Goal: Find specific page/section: Find specific page/section

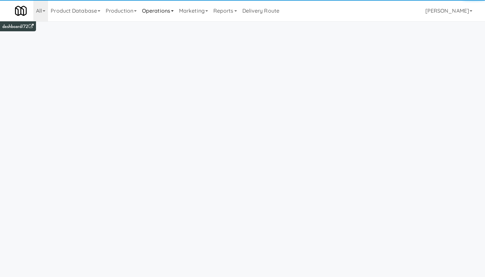
click at [161, 12] on link "Operations" at bounding box center [157, 10] width 37 height 21
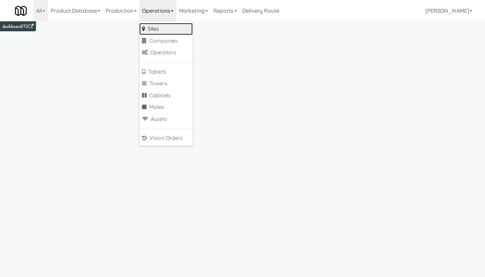
click at [164, 28] on link "Sites" at bounding box center [165, 29] width 53 height 12
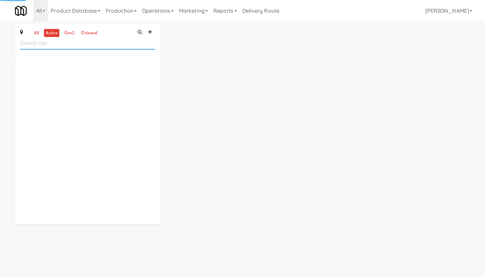
click at [63, 45] on input "text" at bounding box center [87, 43] width 135 height 12
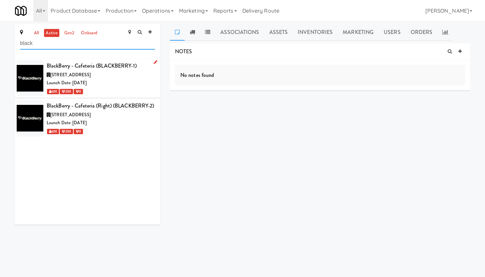
type input "black"
click at [120, 69] on div "BlackBerry - Cafeteria (BLACKBERRY-1)" at bounding box center [101, 66] width 108 height 10
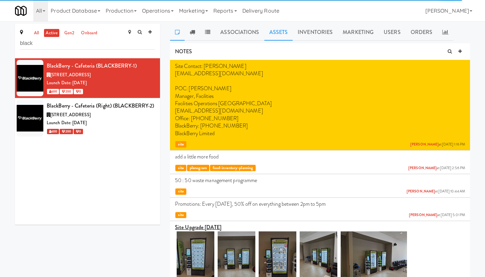
click at [278, 31] on link "Assets" at bounding box center [278, 32] width 29 height 17
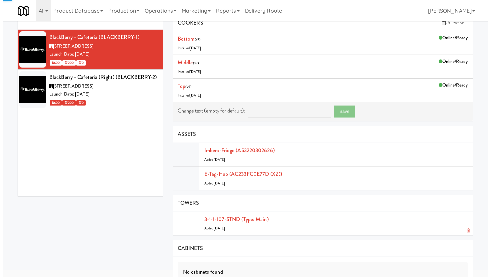
scroll to position [58, 0]
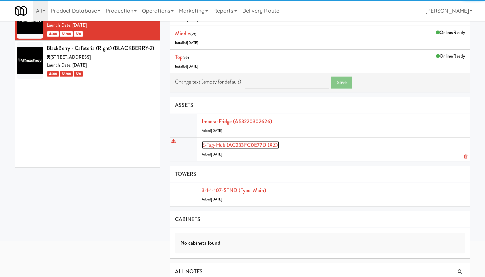
click at [267, 145] on link "E-tag-hub (AC233FC0E77D (XZ))" at bounding box center [241, 145] width 78 height 8
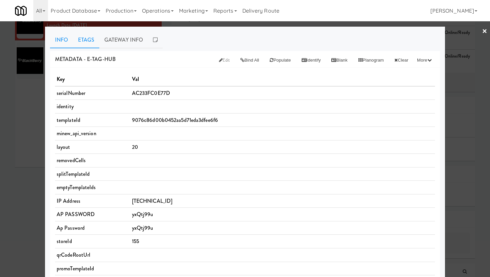
click at [82, 39] on link "Etags" at bounding box center [86, 40] width 26 height 17
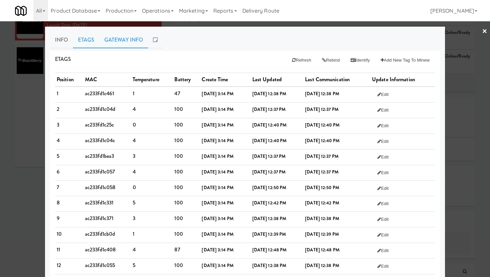
click at [126, 41] on link "Gateway Info" at bounding box center [123, 40] width 49 height 17
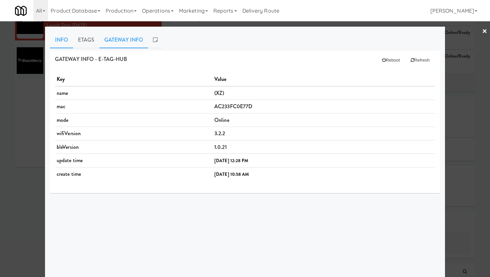
click at [54, 41] on link "Info" at bounding box center [61, 40] width 23 height 17
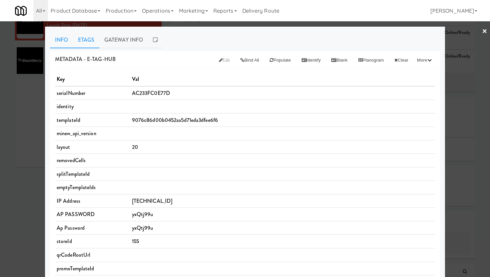
click at [84, 42] on link "Etags" at bounding box center [86, 40] width 26 height 17
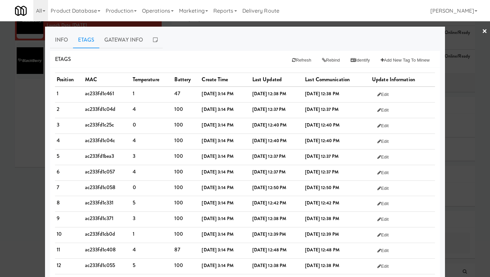
click at [482, 31] on link "×" at bounding box center [484, 31] width 5 height 21
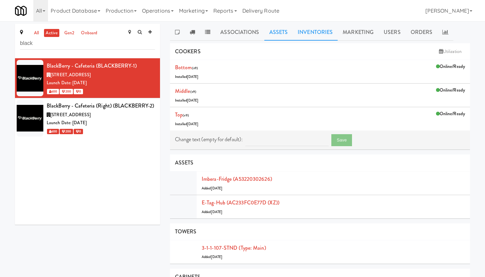
click at [303, 32] on link "Inventories" at bounding box center [315, 32] width 45 height 17
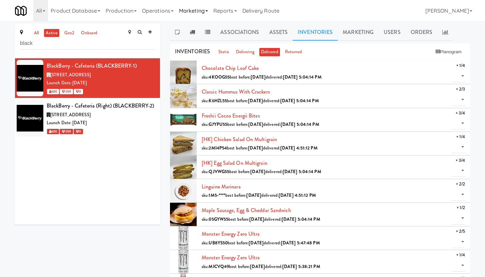
click at [200, 12] on link "Marketing" at bounding box center [193, 10] width 34 height 21
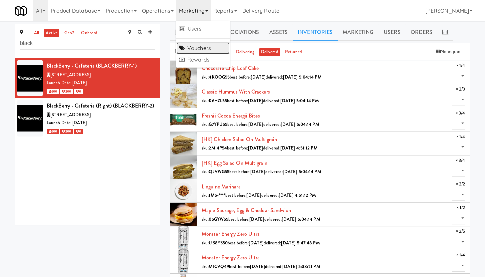
click at [203, 48] on link "Vouchers" at bounding box center [202, 48] width 53 height 12
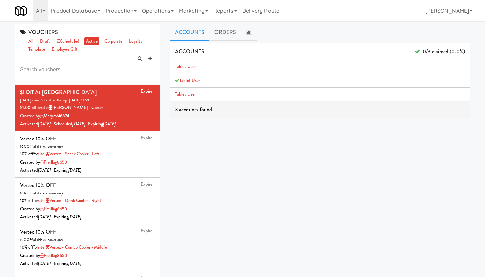
click at [62, 71] on input "text" at bounding box center [87, 70] width 135 height 12
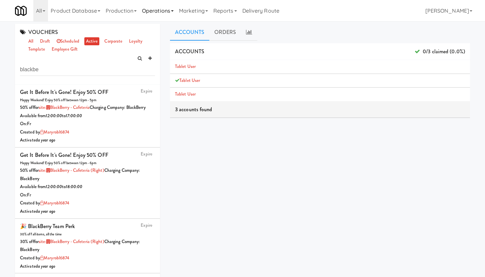
type input "blackbe"
click at [149, 14] on link "Operations" at bounding box center [157, 10] width 37 height 21
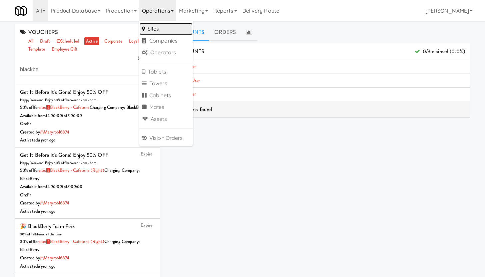
click at [155, 29] on link "Sites" at bounding box center [165, 29] width 53 height 12
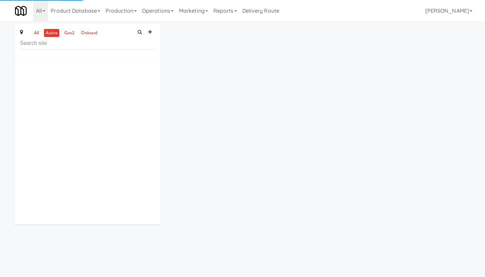
click at [52, 45] on input "text" at bounding box center [87, 43] width 135 height 12
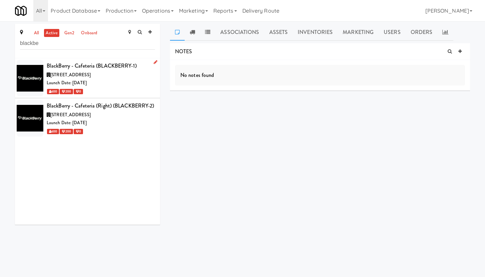
type input "blackbe"
click at [121, 80] on div "Launch Date: [DATE]" at bounding box center [101, 83] width 108 height 8
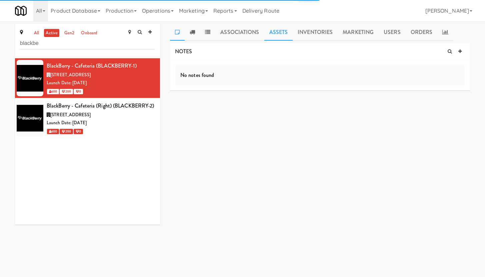
click at [273, 36] on link "Assets" at bounding box center [278, 32] width 29 height 17
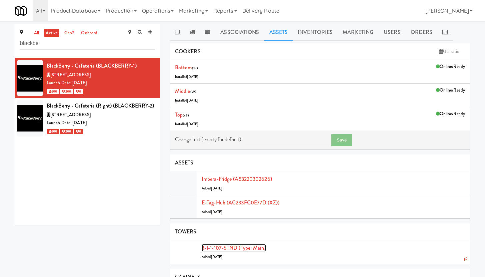
click at [253, 248] on link "3-1-1-107-STND (type: main)" at bounding box center [234, 248] width 64 height 8
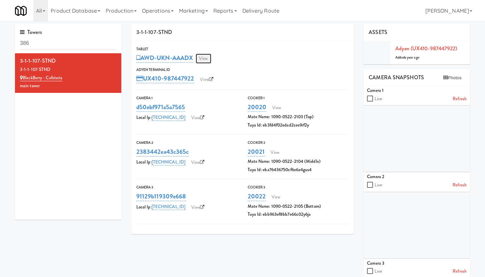
click at [205, 59] on link "View" at bounding box center [203, 59] width 15 height 10
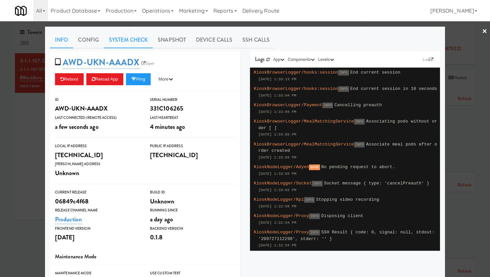
click at [128, 41] on link "System Check" at bounding box center [128, 40] width 49 height 17
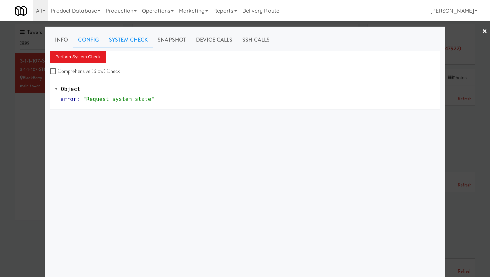
click at [81, 39] on link "Config" at bounding box center [88, 40] width 31 height 17
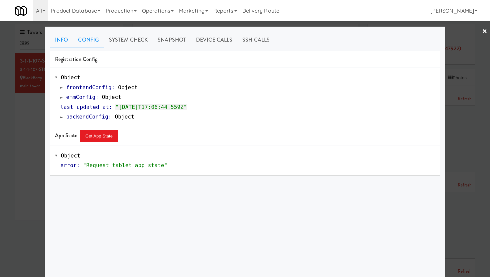
click at [59, 42] on link "Info" at bounding box center [61, 40] width 23 height 17
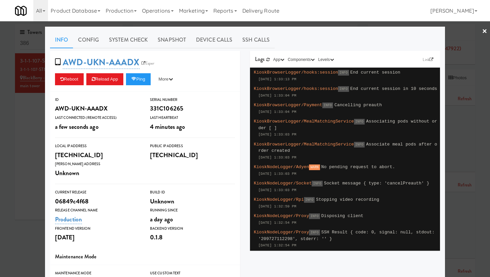
click at [482, 32] on link "×" at bounding box center [484, 31] width 5 height 21
